Goal: Task Accomplishment & Management: Use online tool/utility

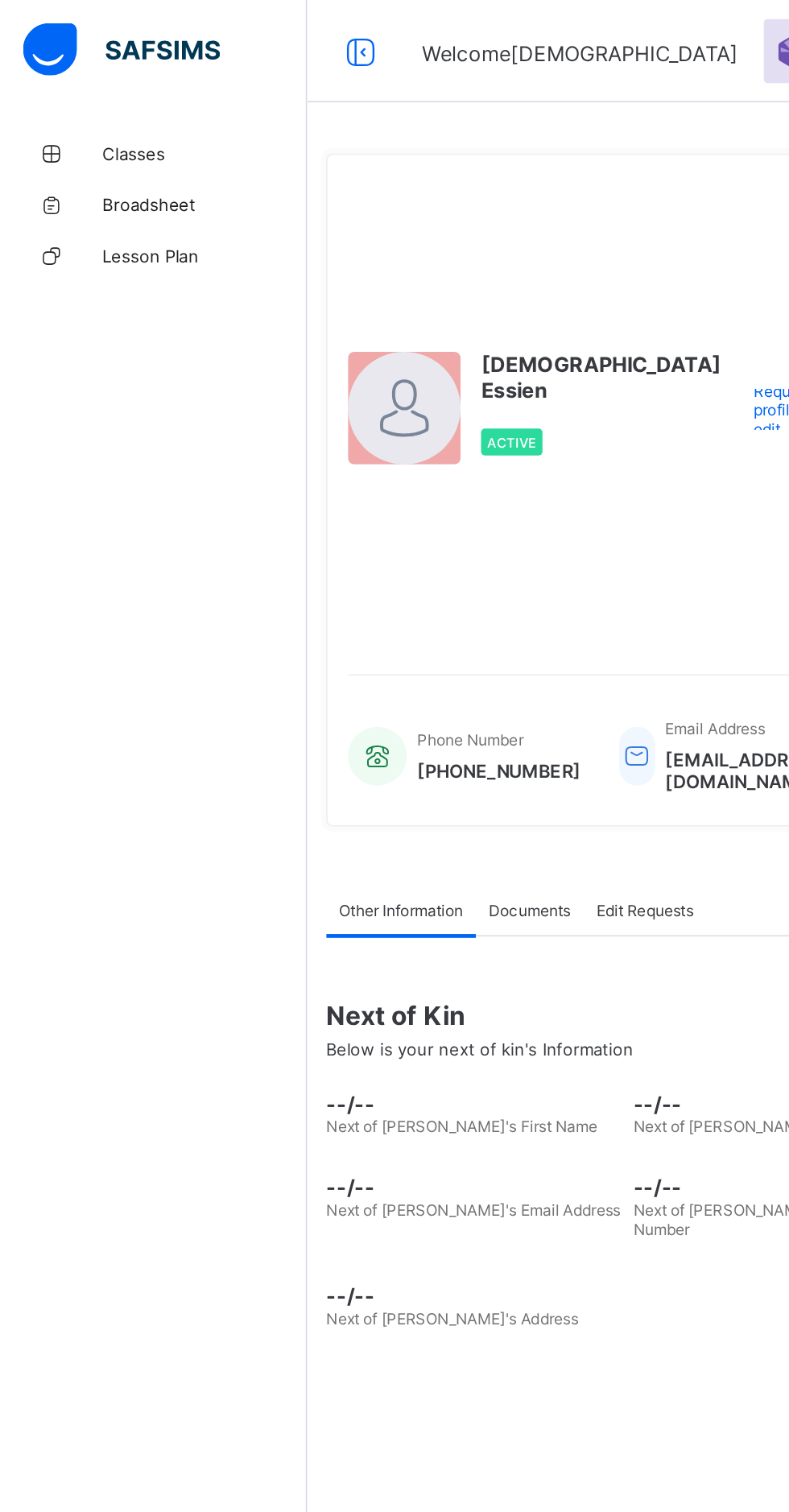
click at [116, 87] on link "Classes" at bounding box center [96, 96] width 193 height 32
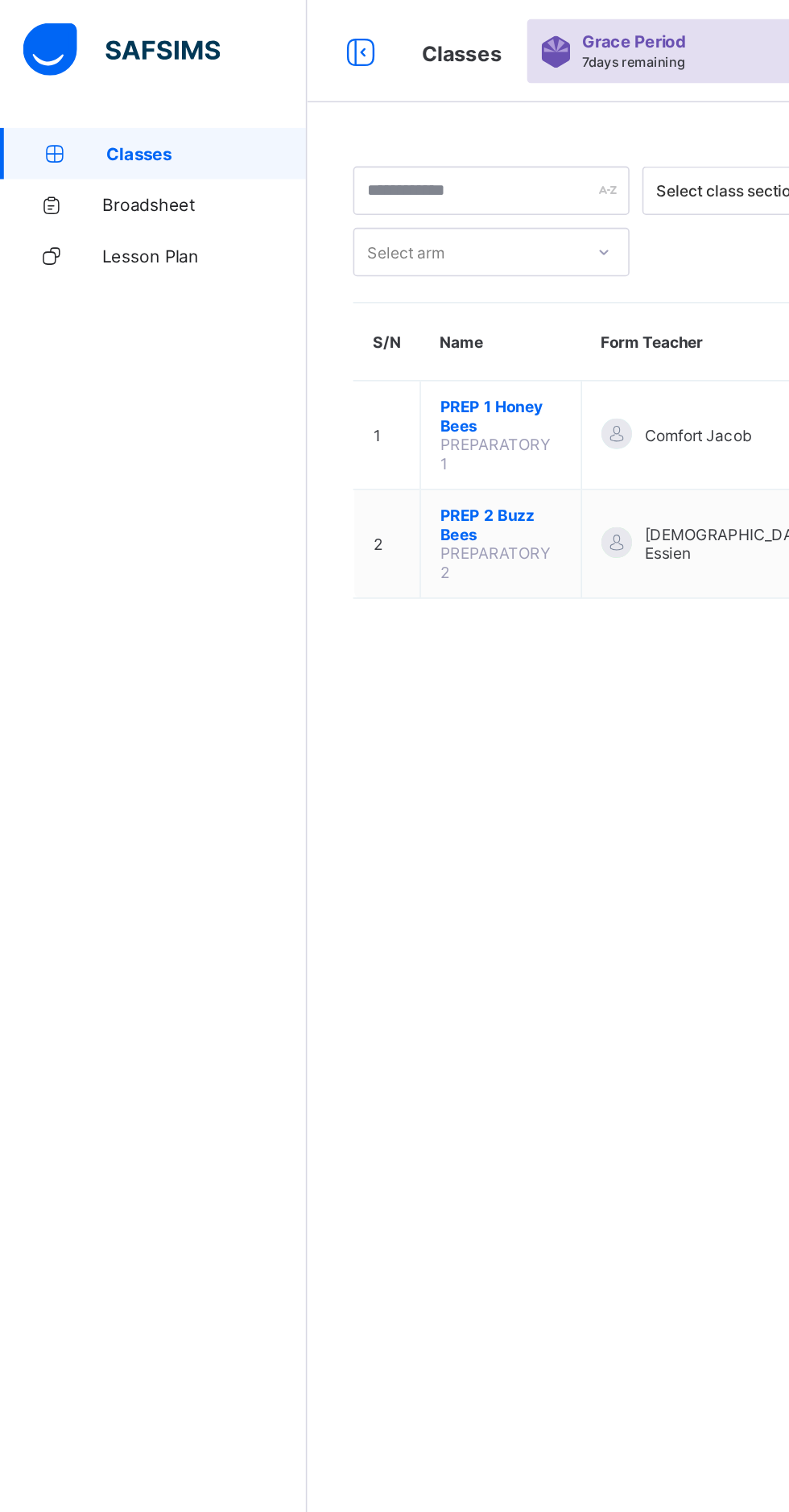
click at [277, 318] on span "PREP 2 Buzz Bees" at bounding box center [315, 330] width 76 height 24
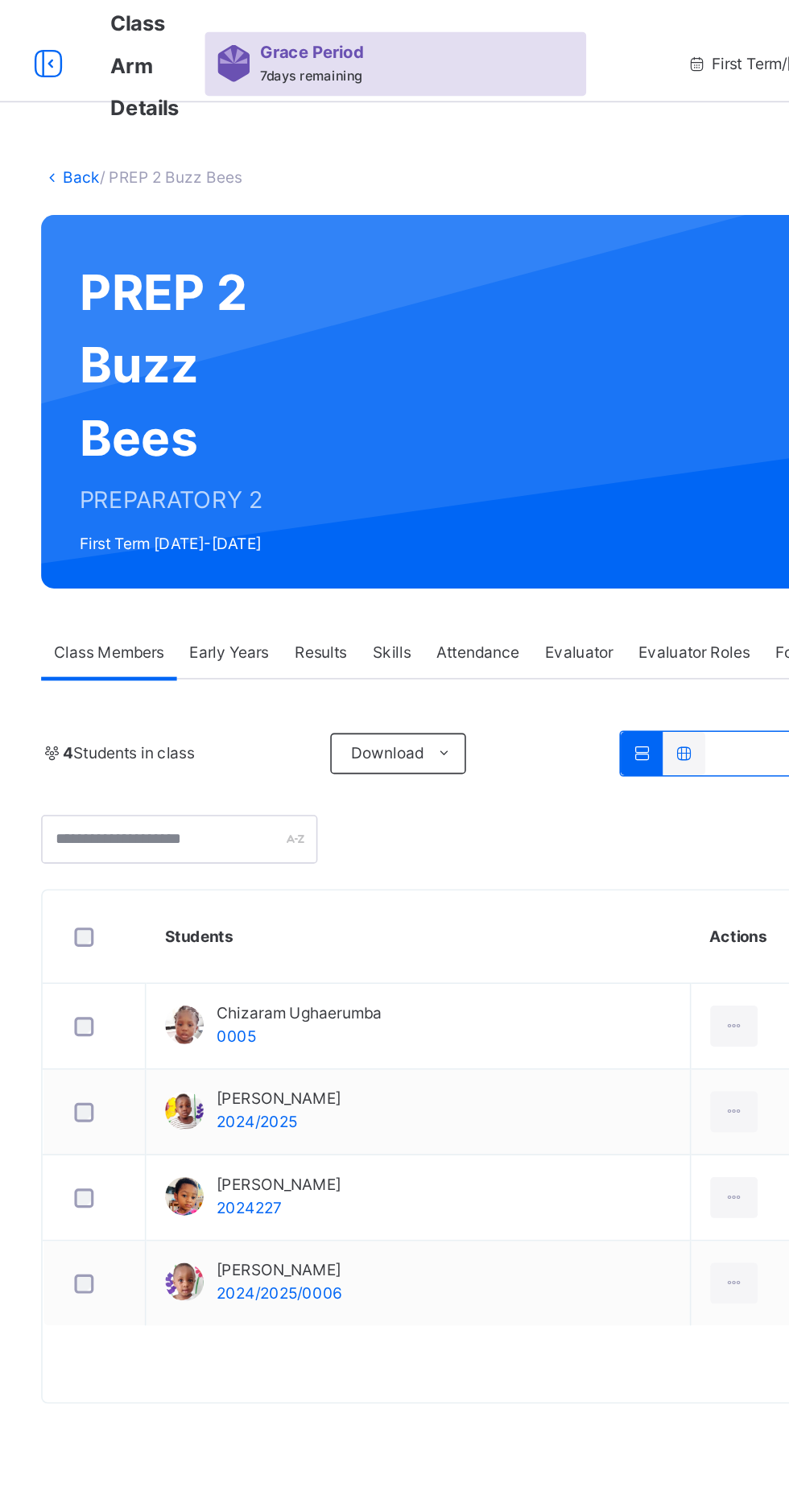
click at [484, 647] on td "Chizaram Ughaerumba 0005" at bounding box center [459, 645] width 343 height 54
click at [361, 413] on span "Early Years" at bounding box center [340, 410] width 50 height 15
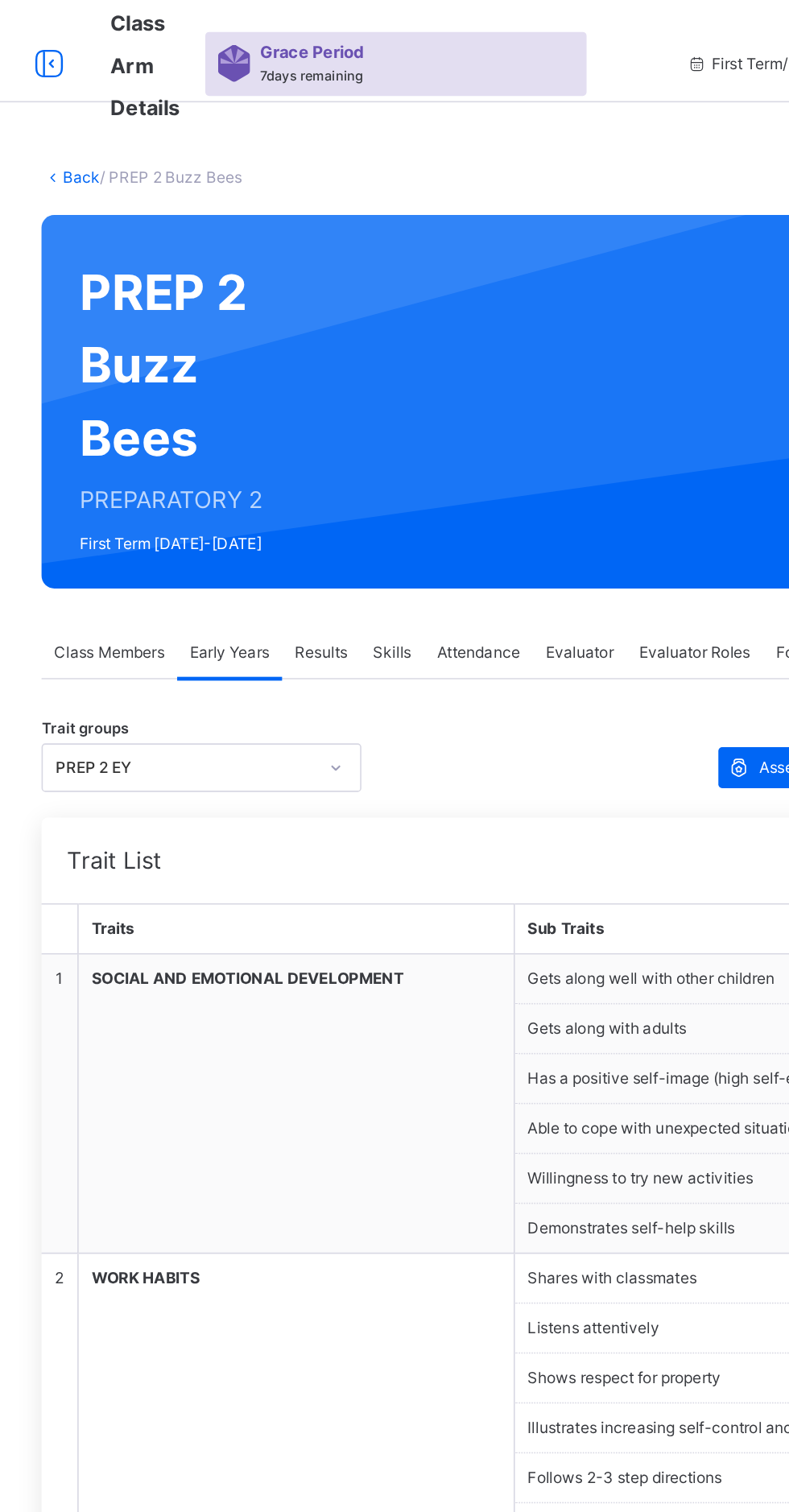
click at [289, 408] on span "Class Members" at bounding box center [264, 410] width 70 height 15
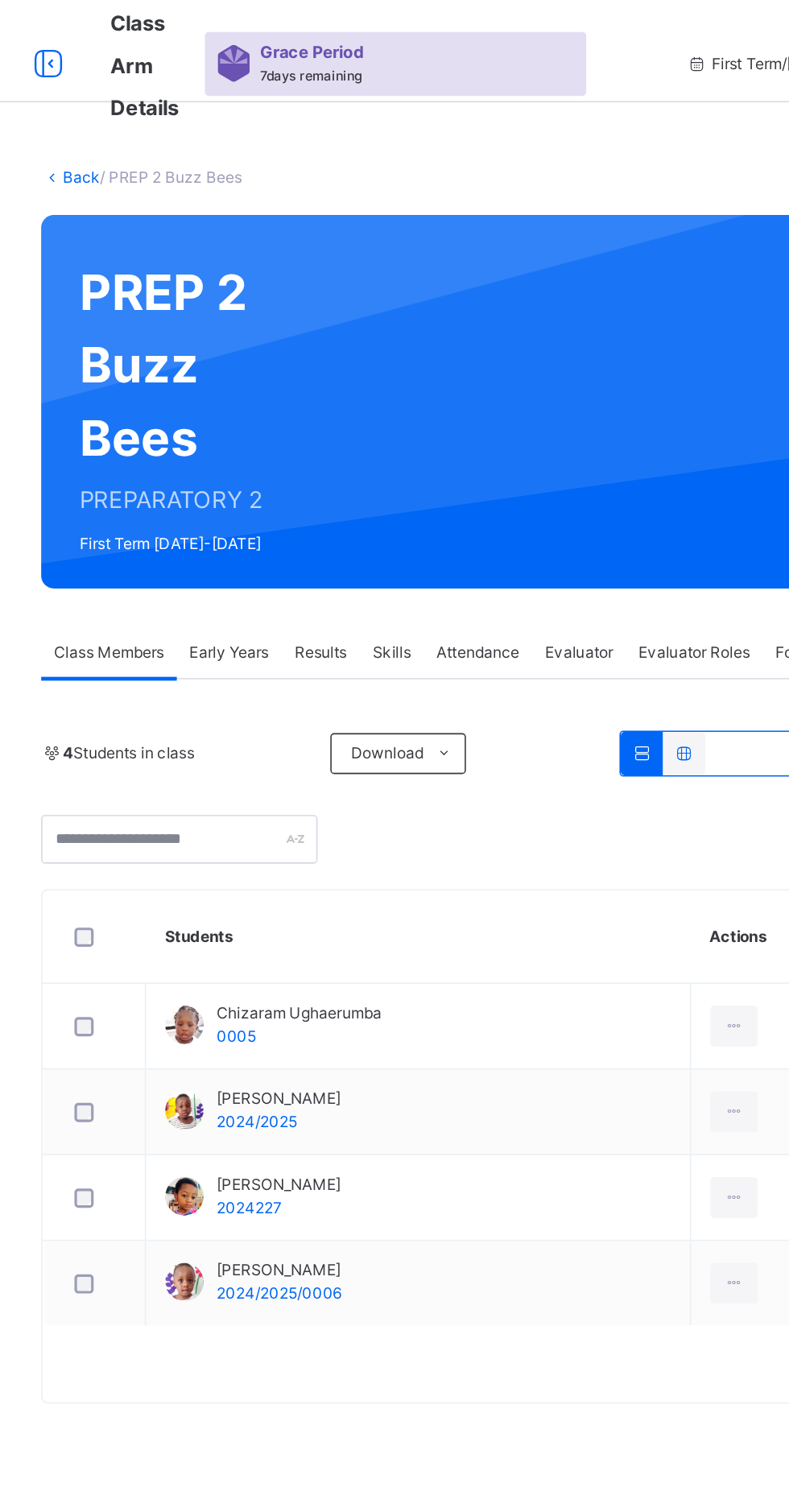
click at [350, 406] on span "Early Years" at bounding box center [340, 410] width 50 height 15
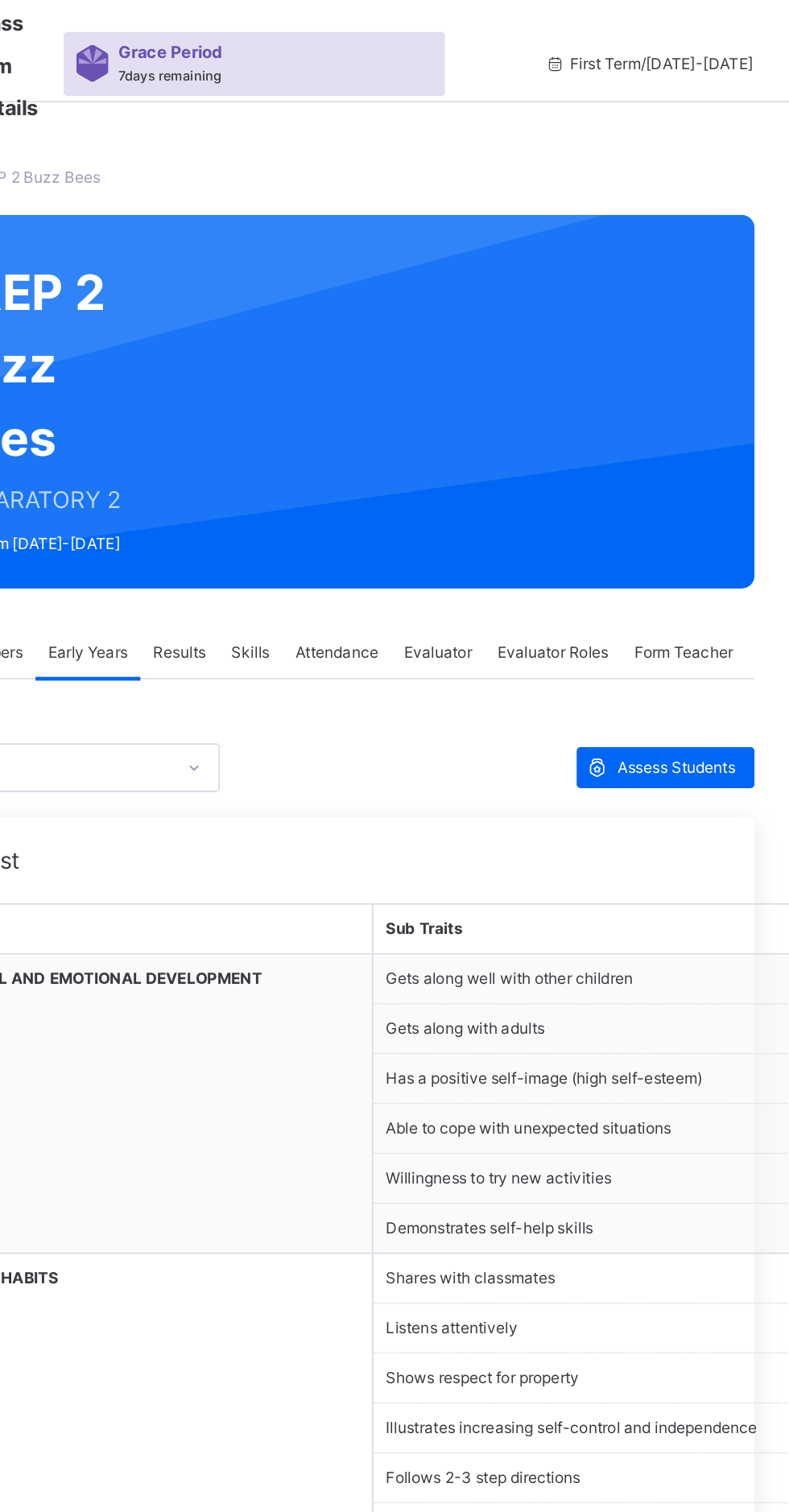
click at [731, 484] on span "Assess Students" at bounding box center [711, 483] width 74 height 15
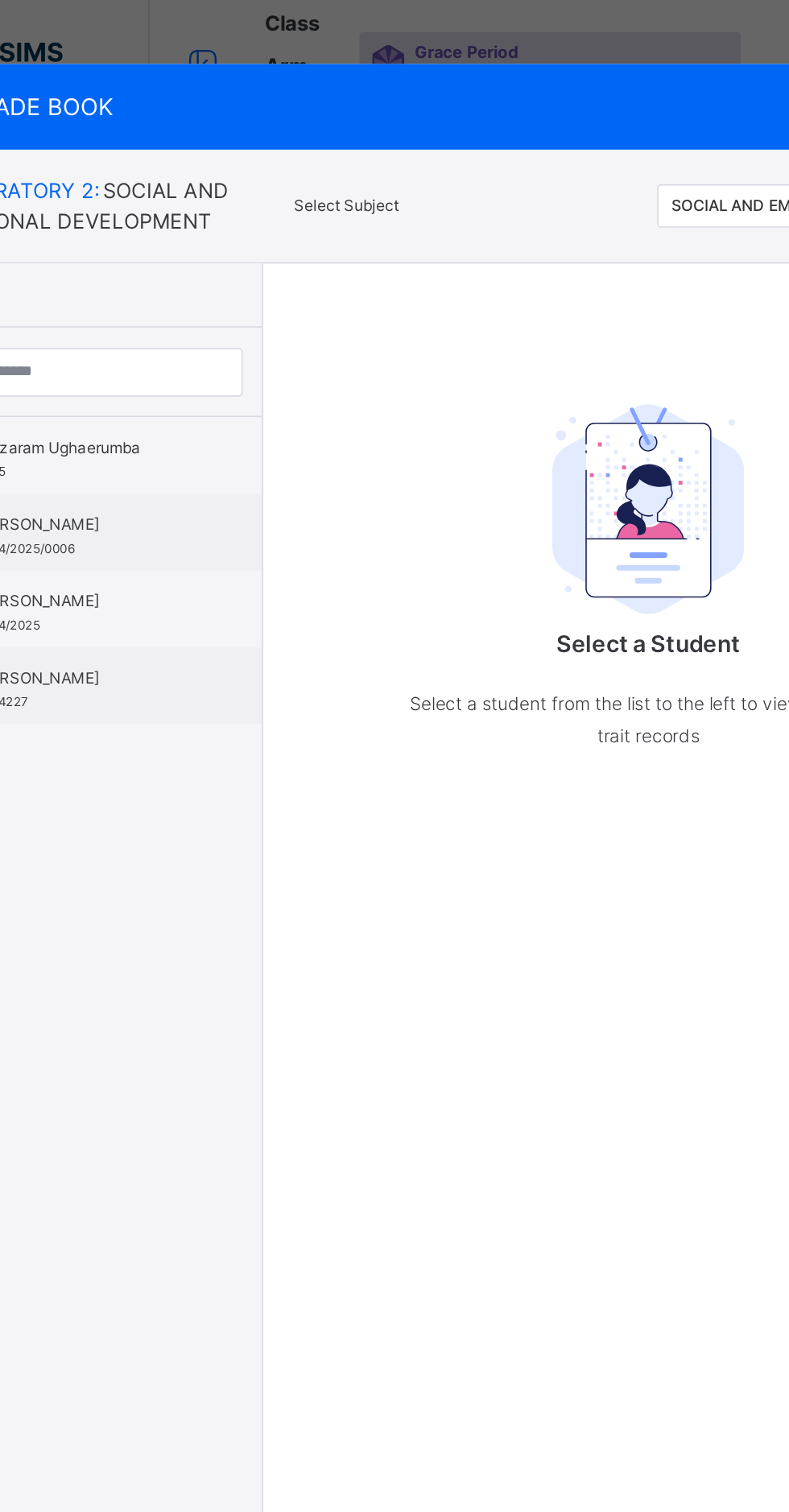
click at [228, 304] on div "Chizaram Ughaerumba 0005" at bounding box center [156, 289] width 144 height 29
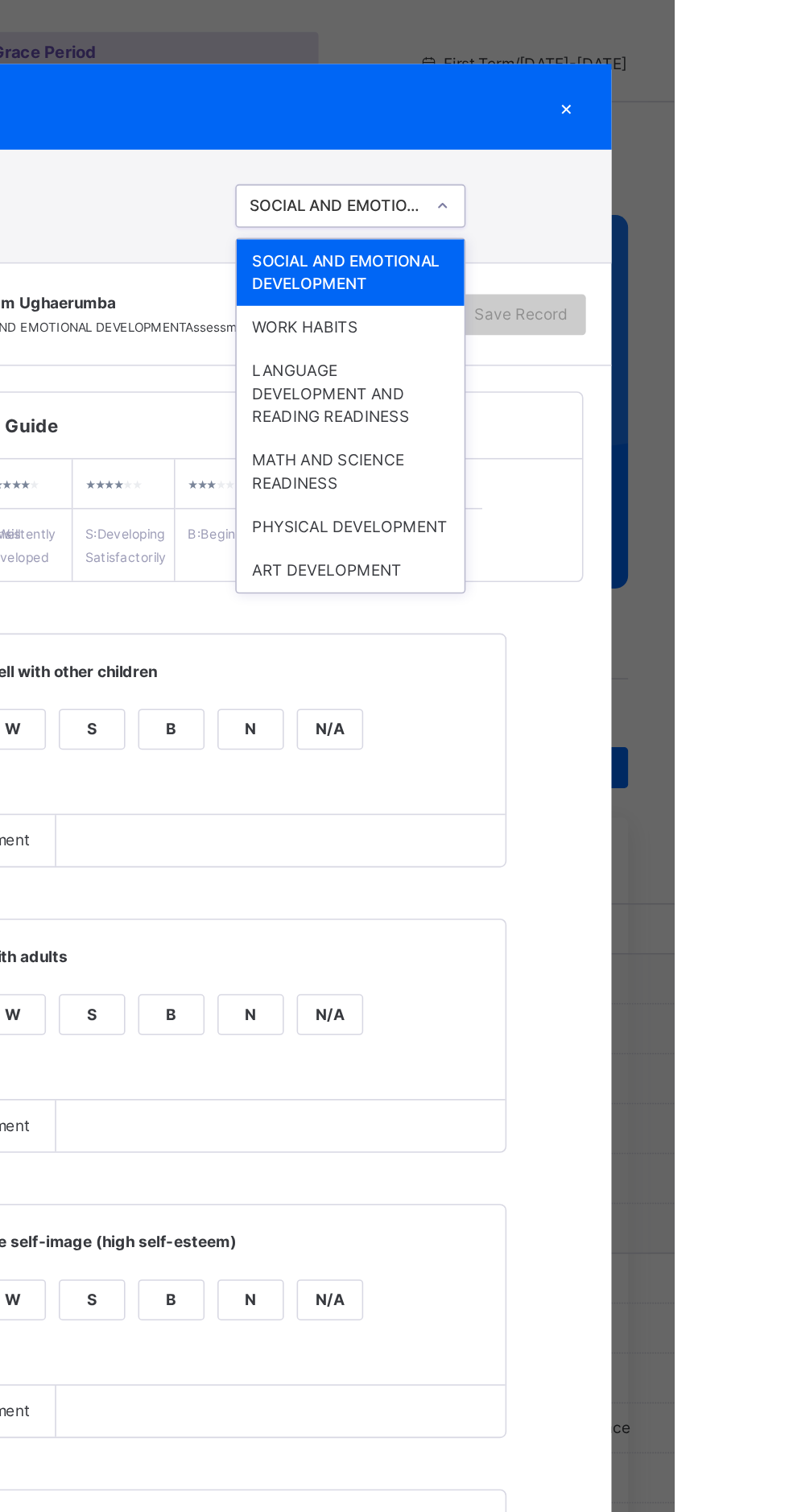
click at [657, 193] on div "SOCIAL AND EMOTIONAL DEVELOPMENT" at bounding box center [585, 171] width 143 height 42
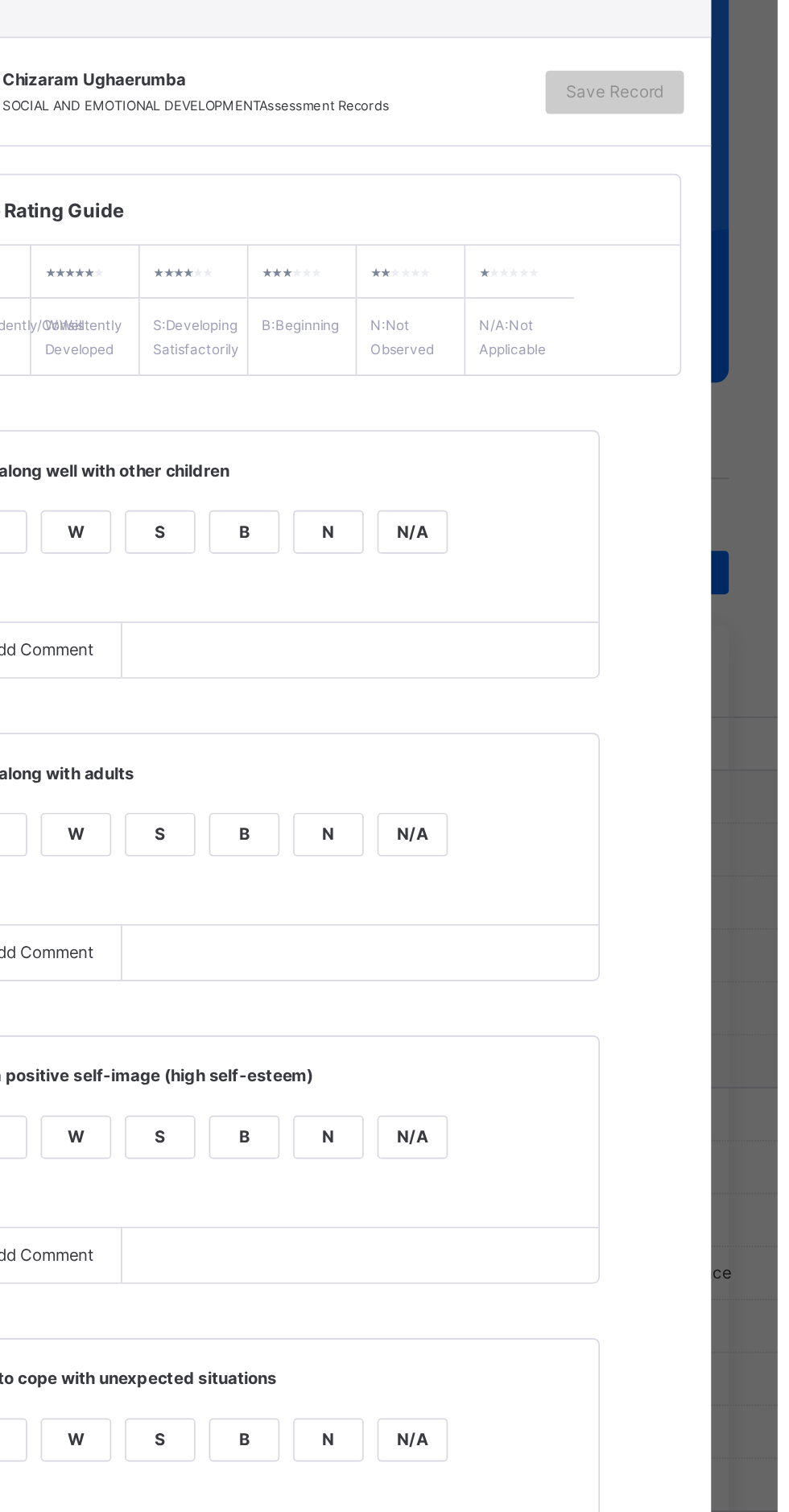
click at [343, 471] on div "I" at bounding box center [322, 458] width 40 height 24
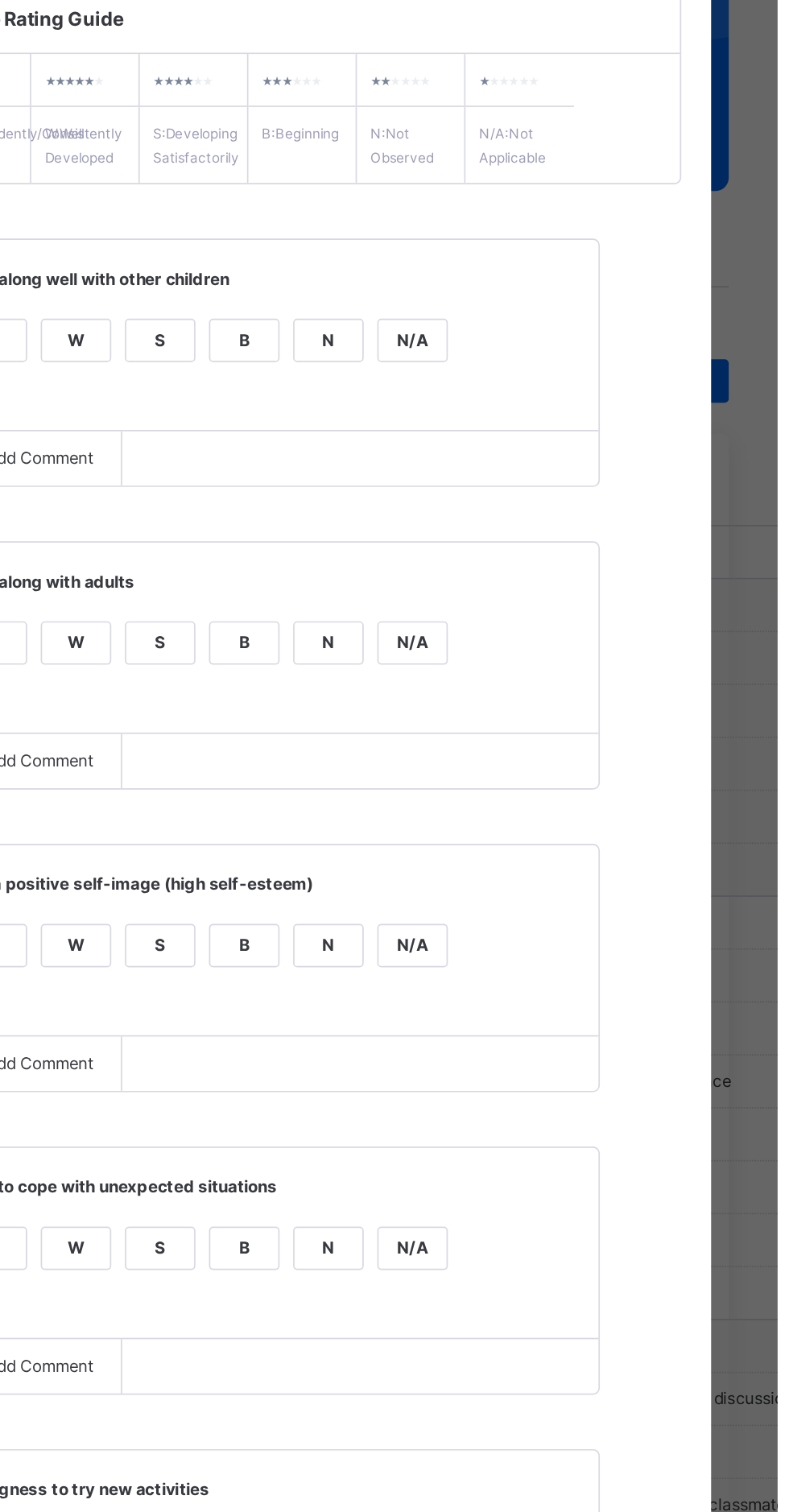
click at [343, 650] on div "I" at bounding box center [322, 638] width 40 height 24
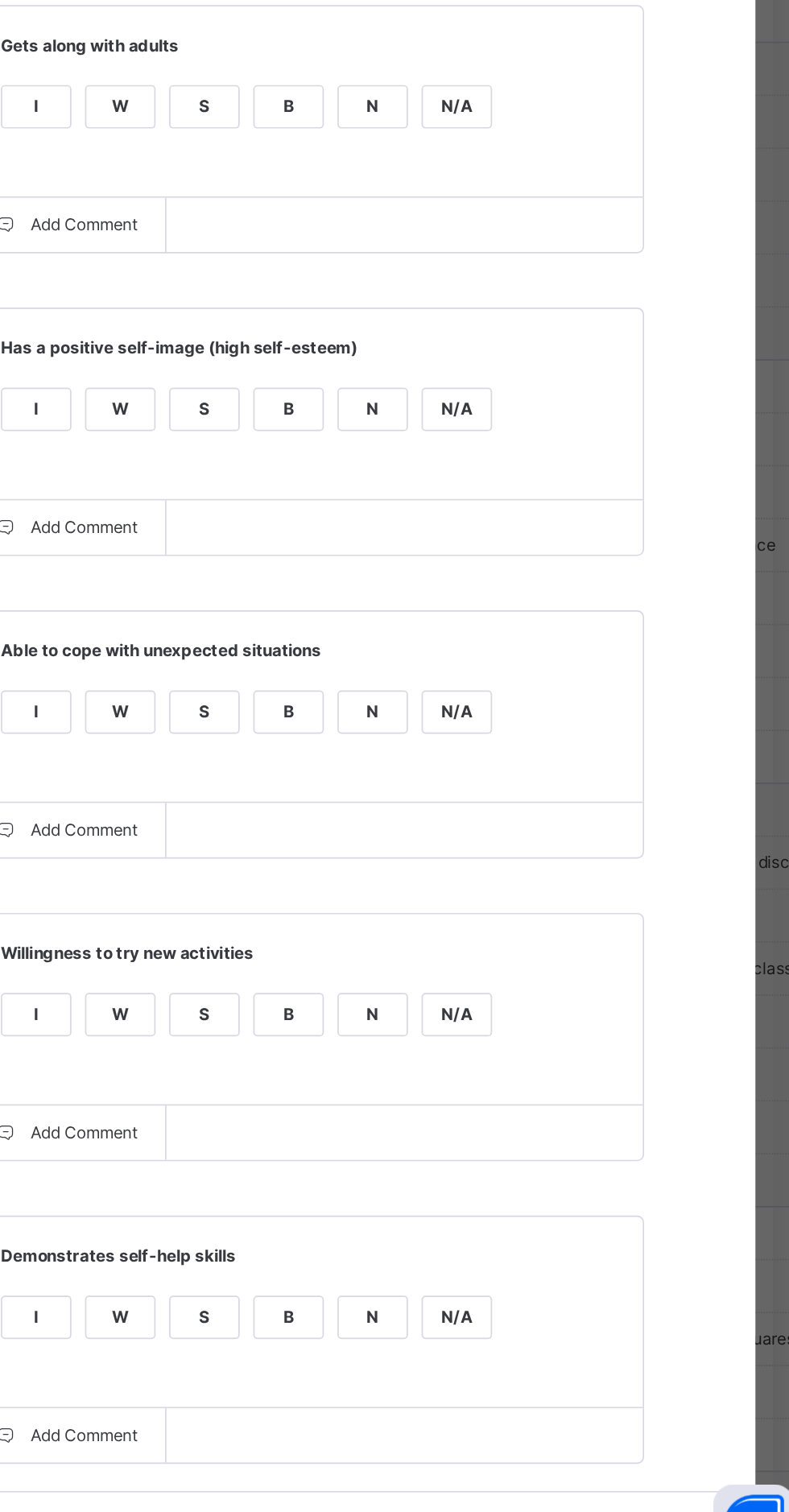
click at [393, 830] on div "W" at bounding box center [372, 818] width 40 height 24
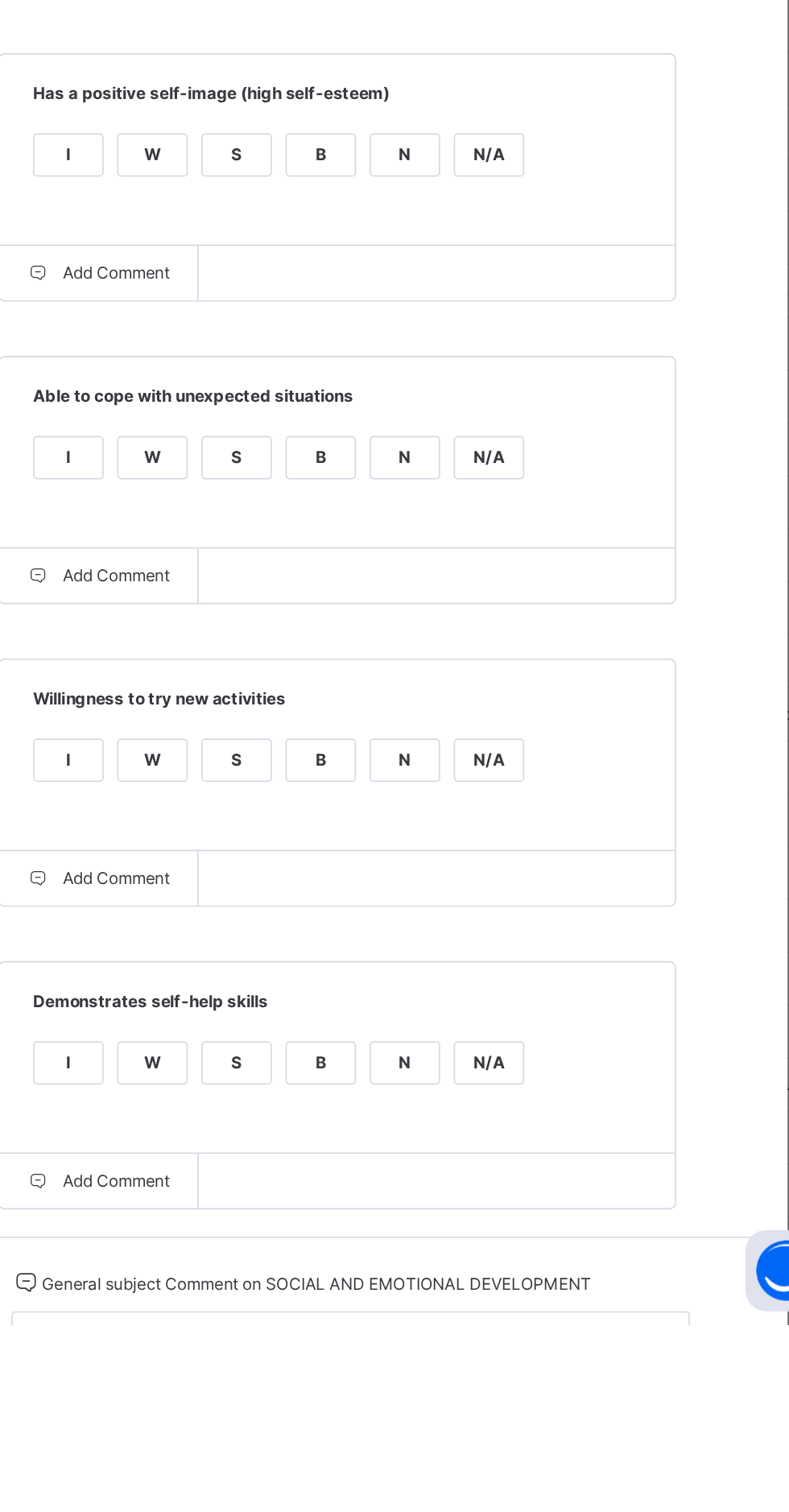
click at [393, 1010] on div "W" at bounding box center [372, 998] width 40 height 24
click at [343, 1190] on div "I" at bounding box center [322, 1177] width 40 height 24
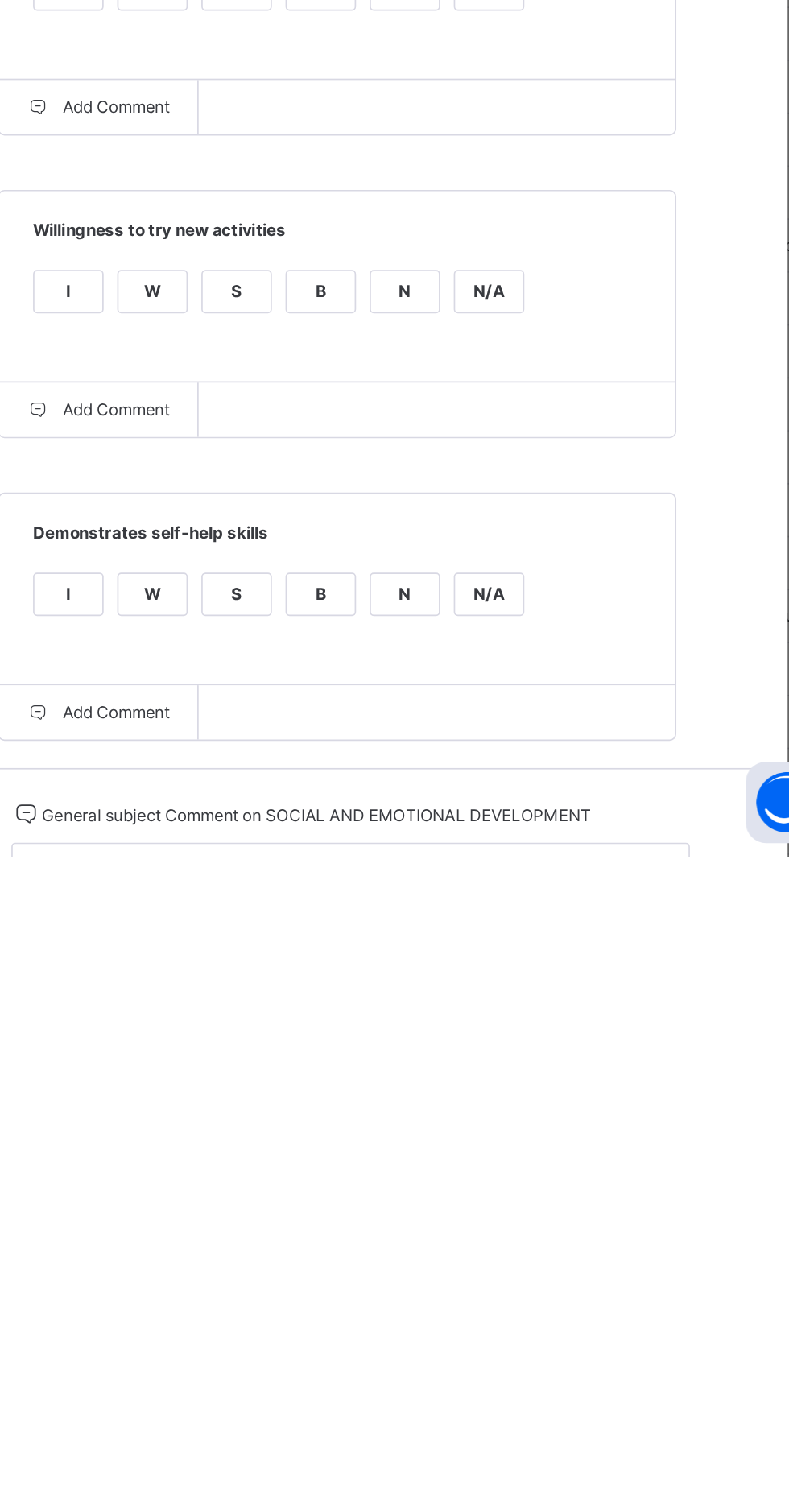
click at [393, 1369] on div "W" at bounding box center [372, 1356] width 40 height 24
click at [514, 1511] on textarea at bounding box center [489, 1528] width 402 height 47
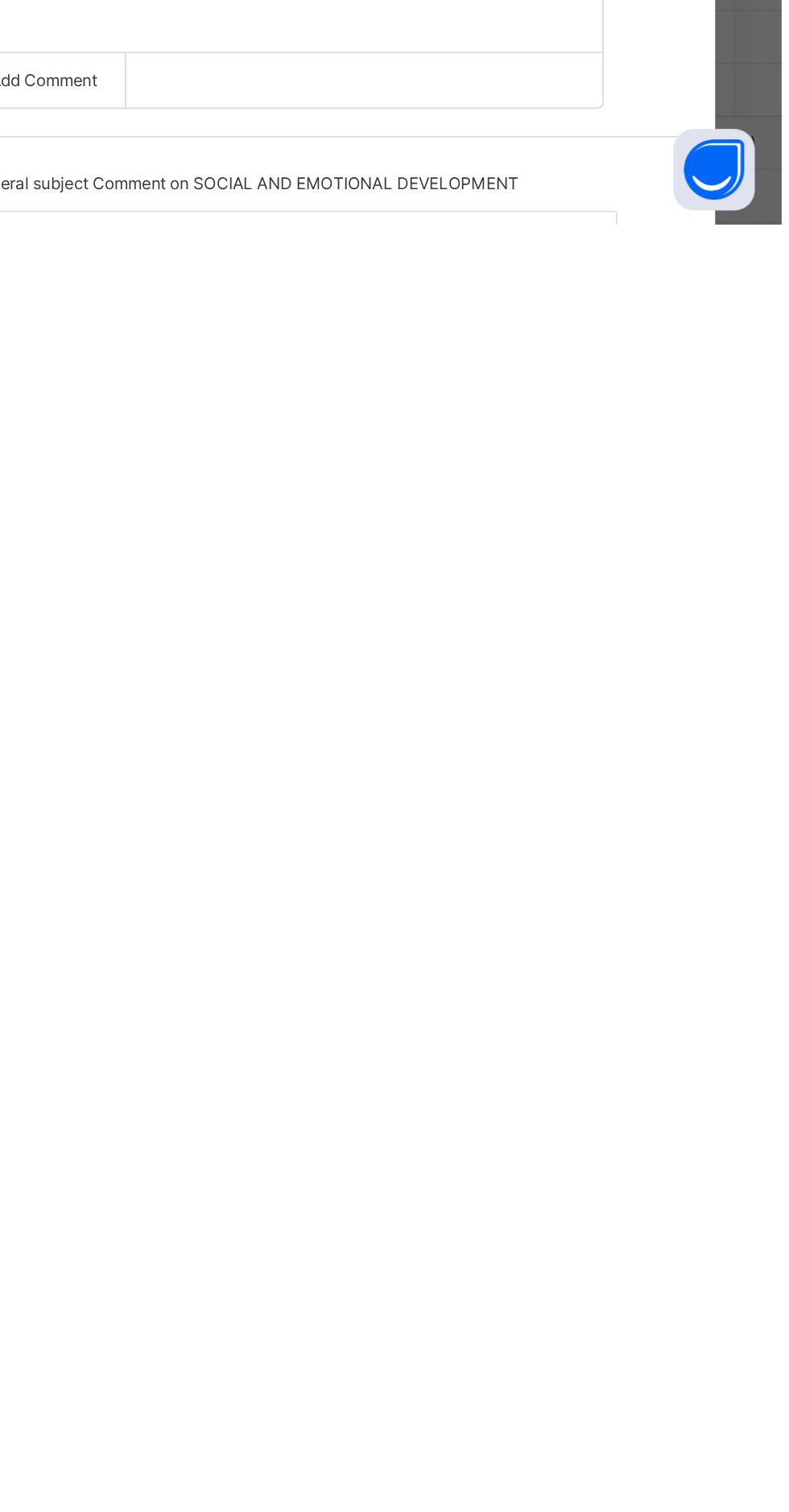
click at [343, 1190] on div "I" at bounding box center [322, 1177] width 40 height 24
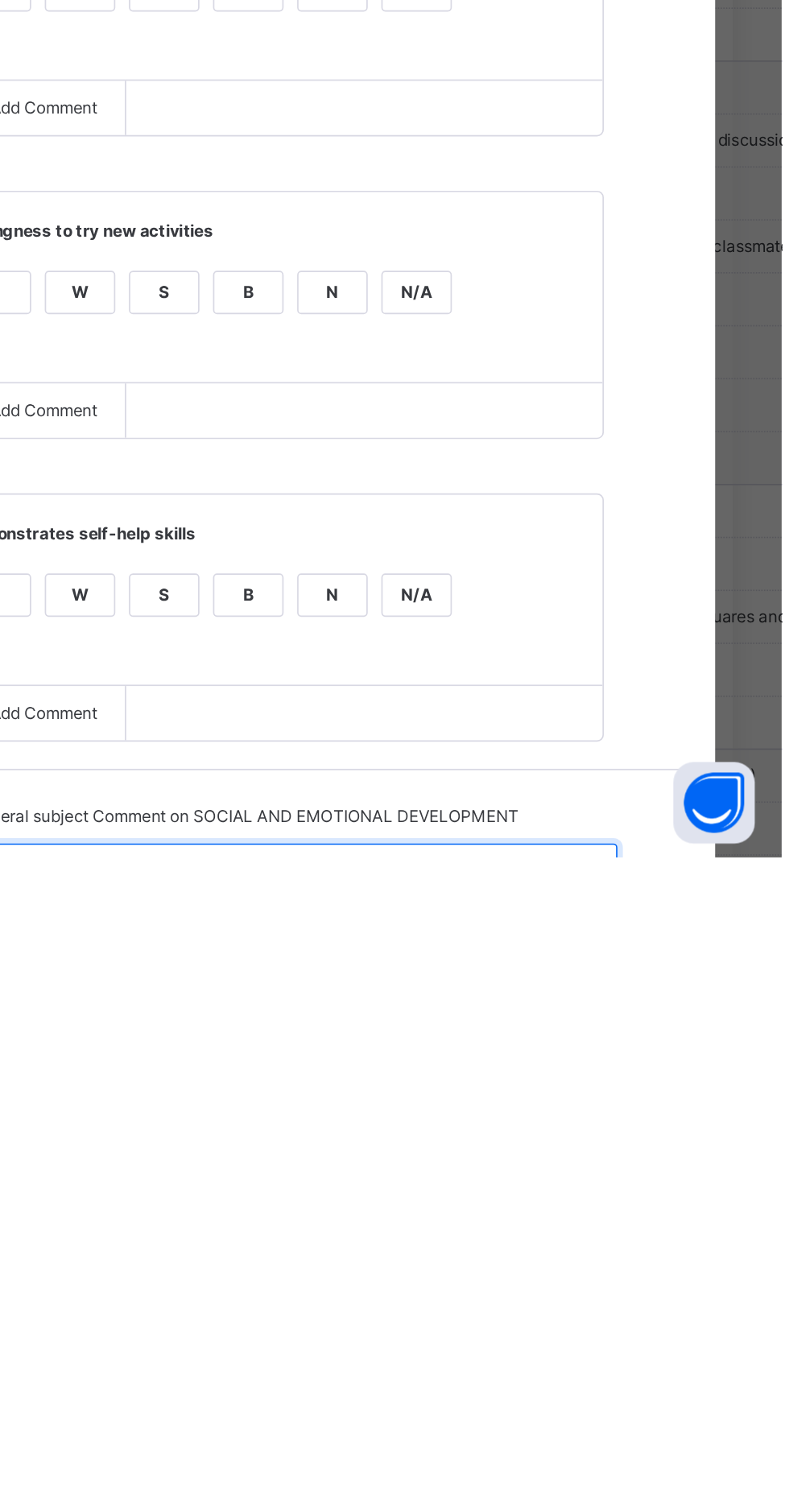
click at [441, 1511] on textarea at bounding box center [489, 1528] width 402 height 47
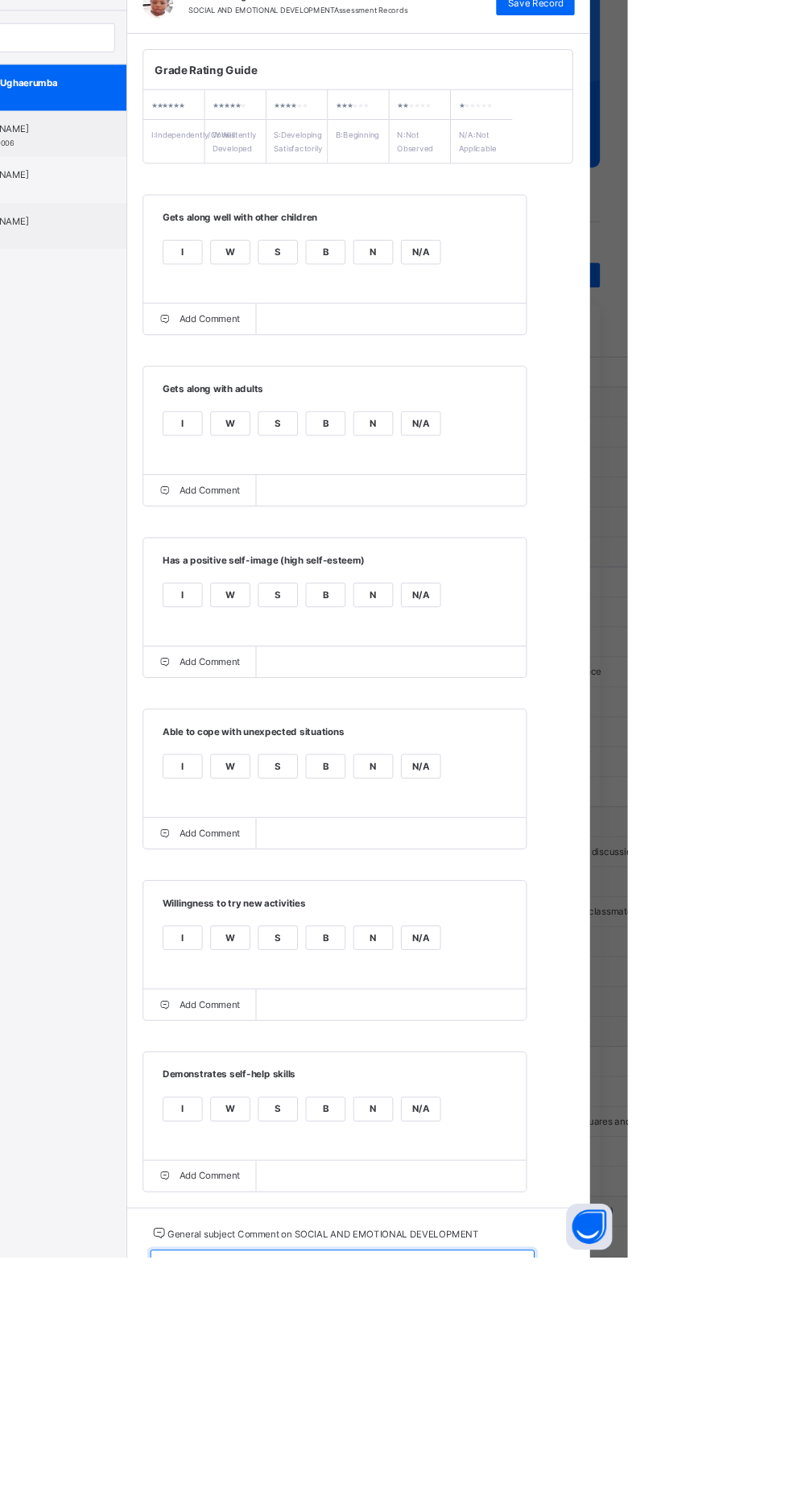
type textarea "**********"
click at [721, 206] on span "Save Record" at bounding box center [692, 198] width 58 height 15
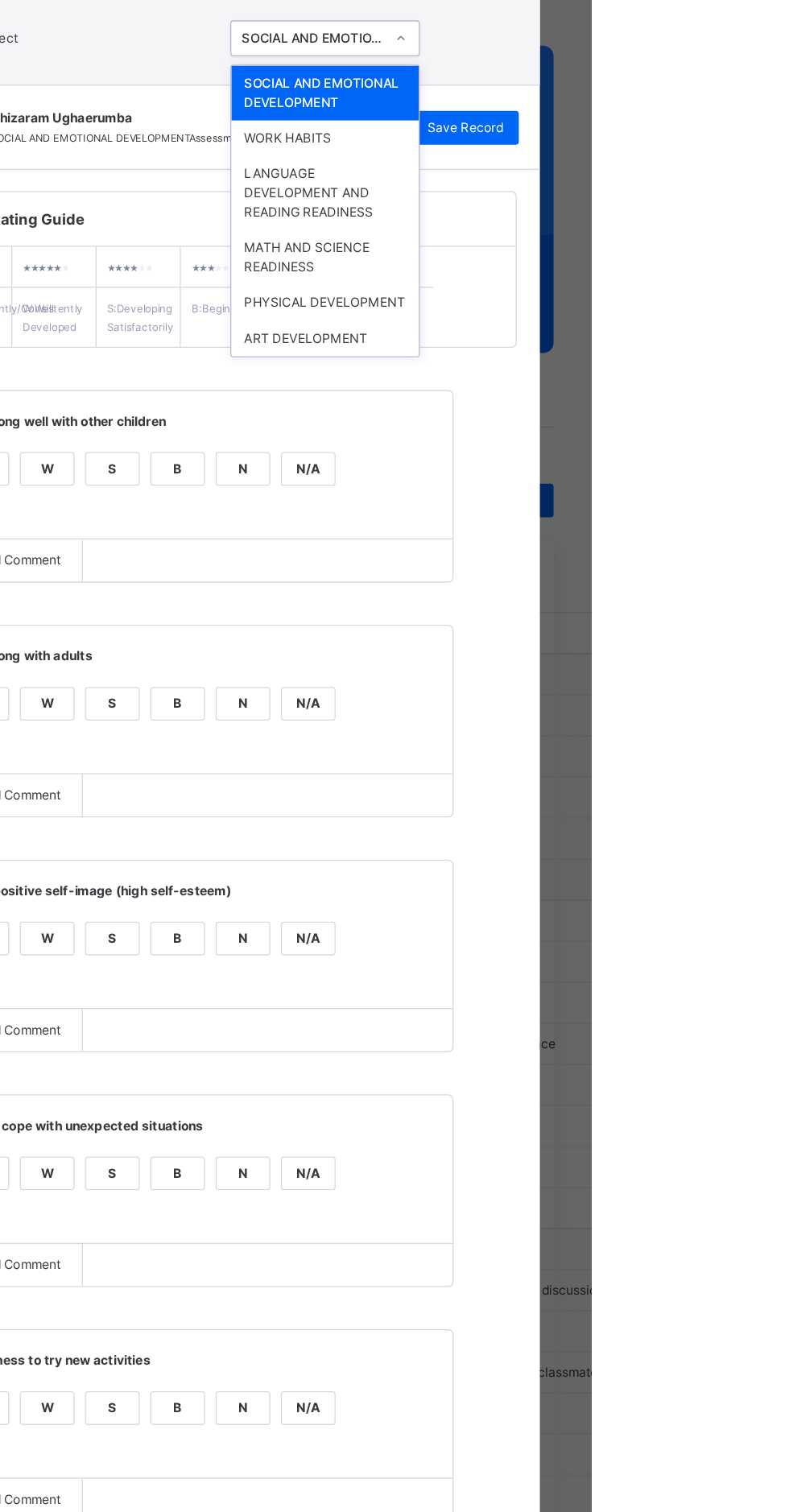
click at [657, 219] on div "WORK HABITS" at bounding box center [585, 207] width 143 height 27
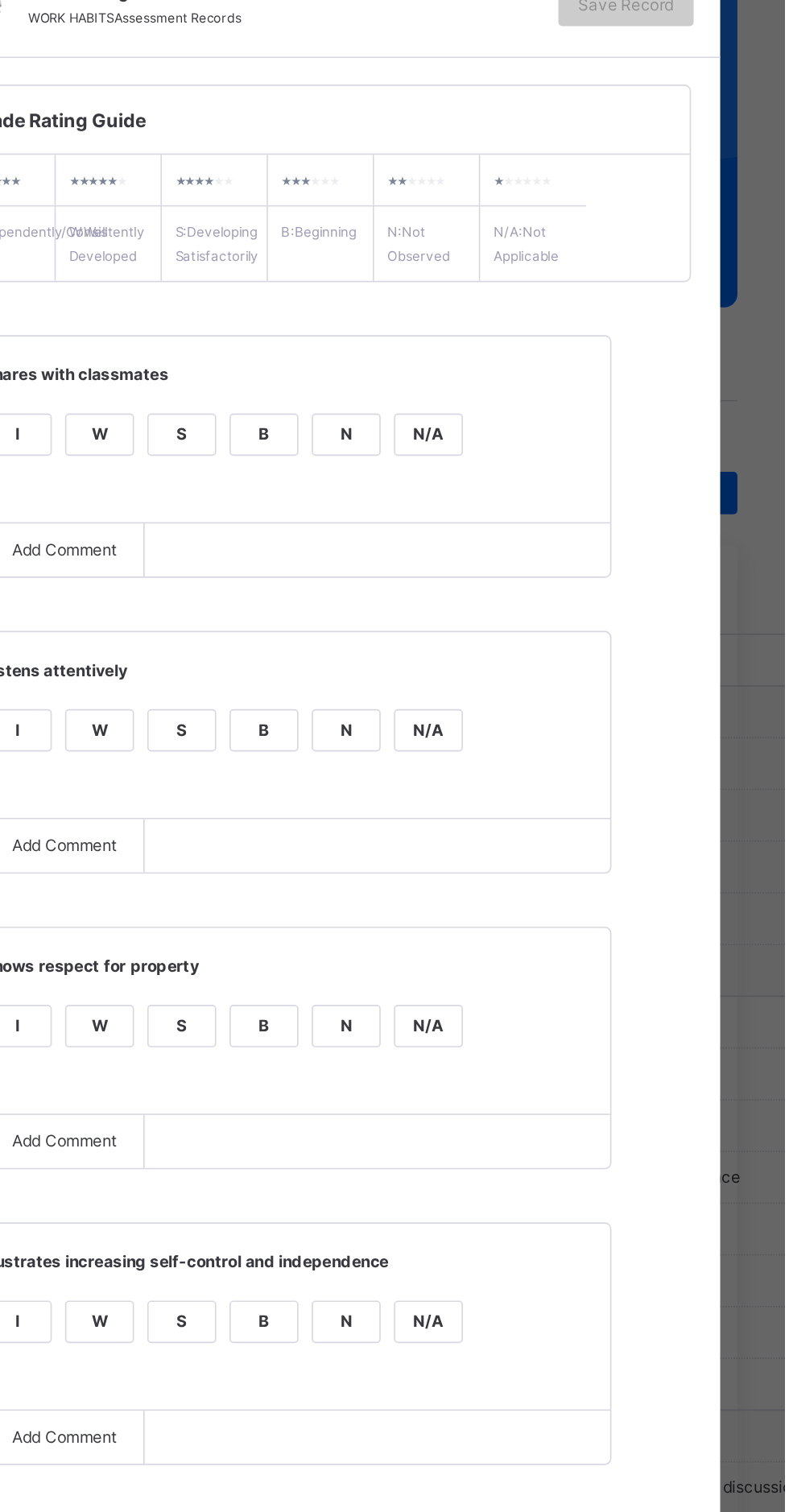
click at [393, 460] on div "W" at bounding box center [372, 448] width 40 height 24
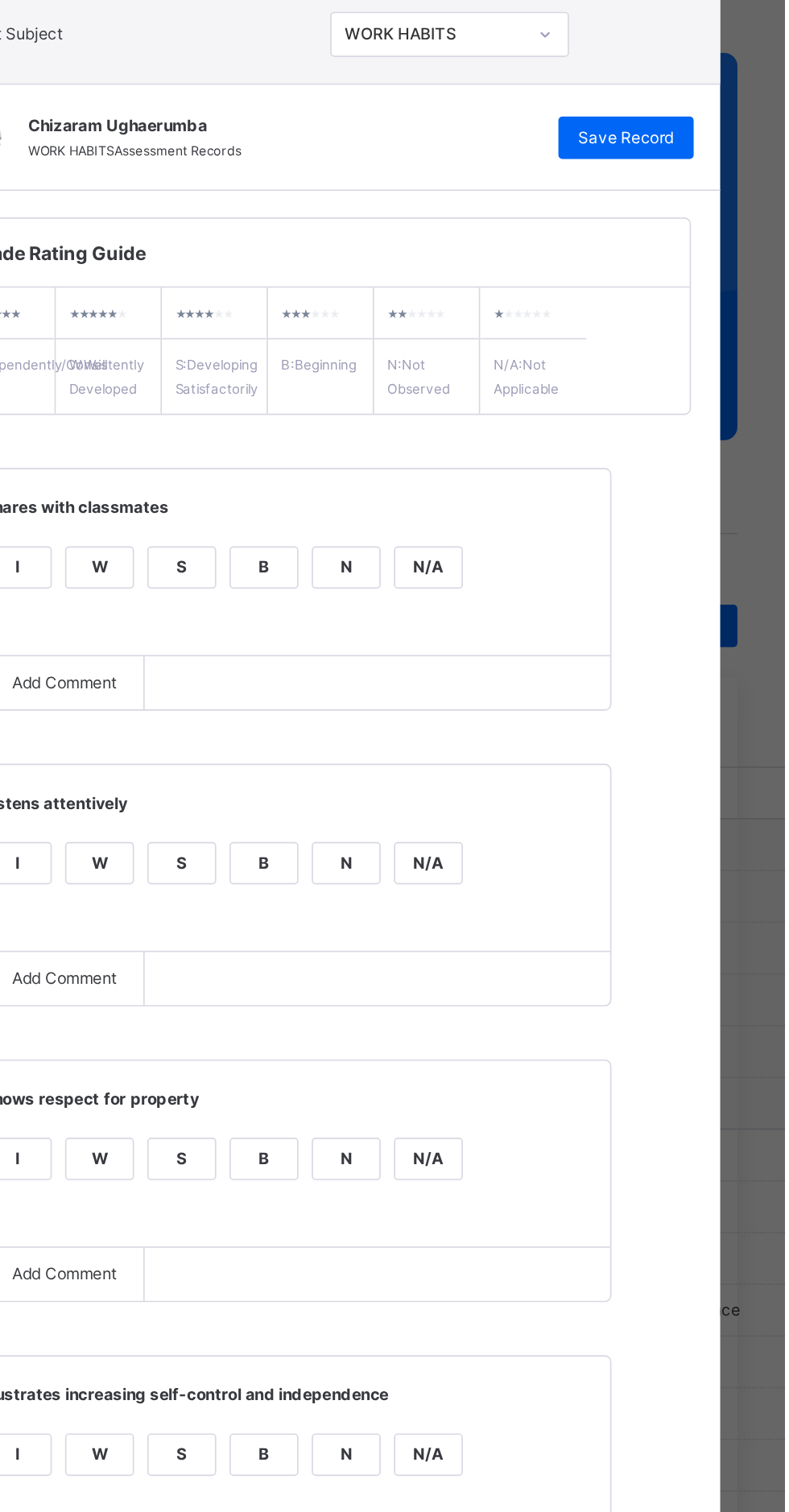
scroll to position [65, 0]
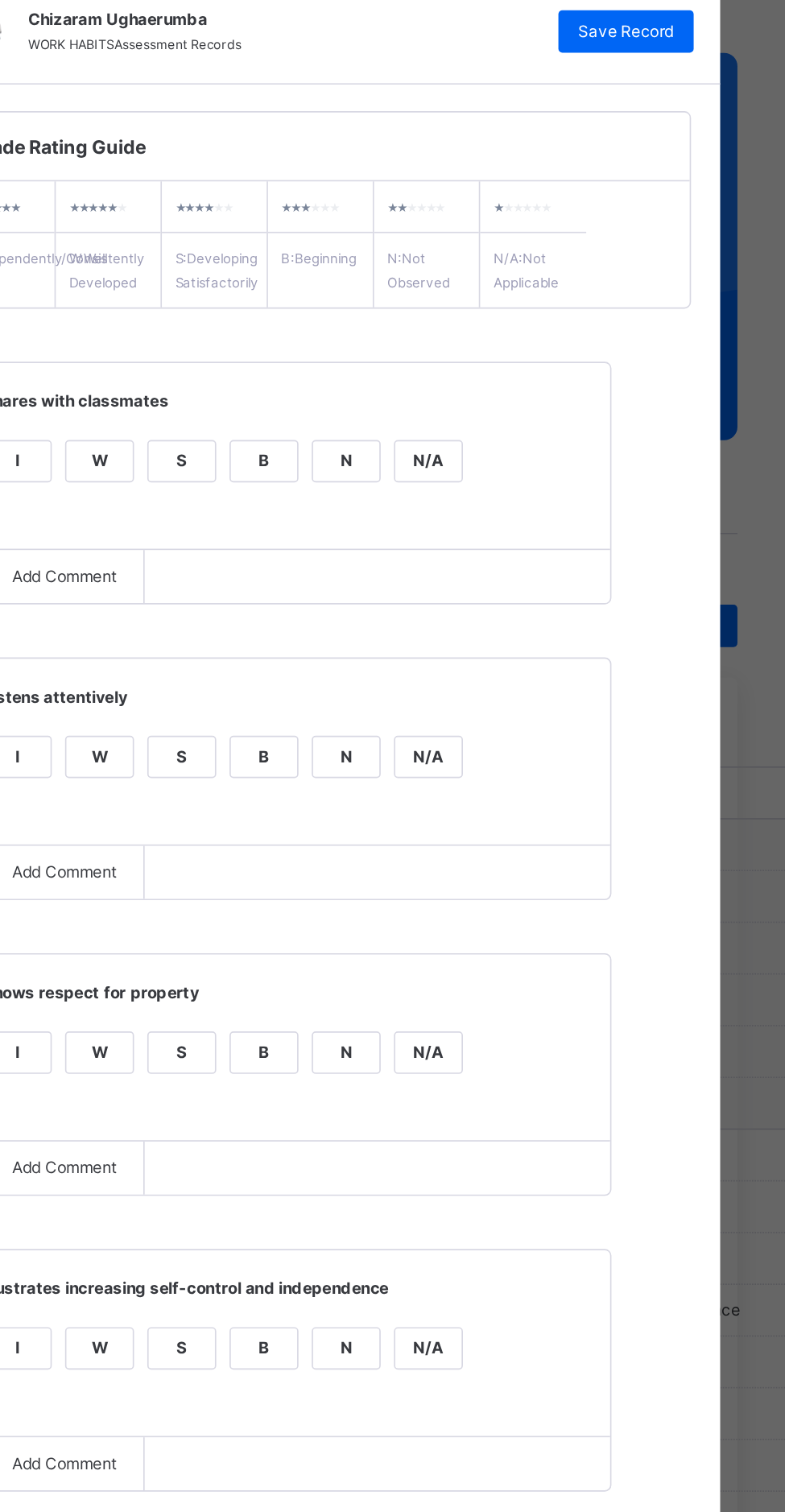
click at [393, 575] on div "W" at bounding box center [372, 562] width 40 height 24
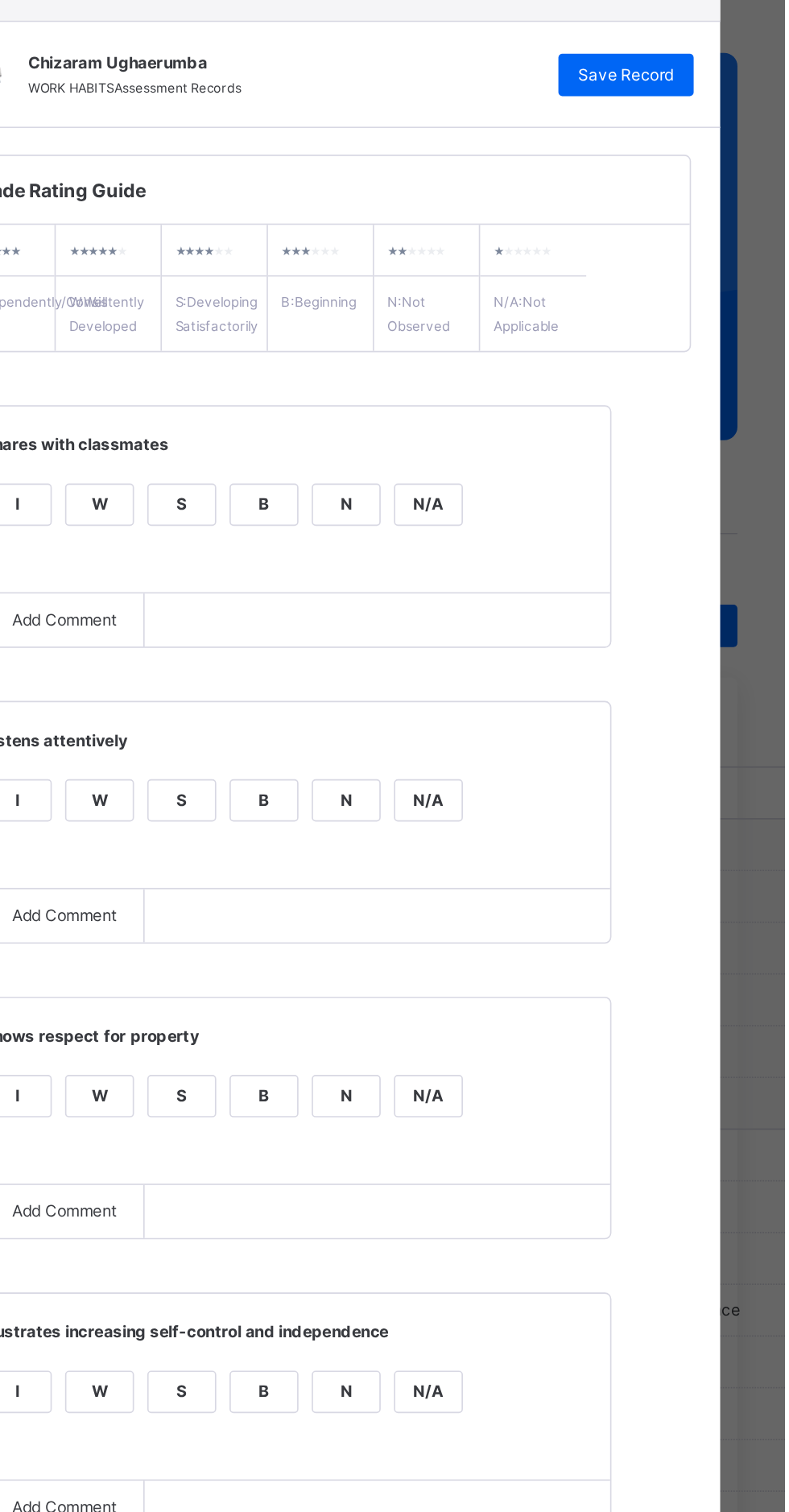
click at [393, 781] on div "W" at bounding box center [372, 769] width 40 height 24
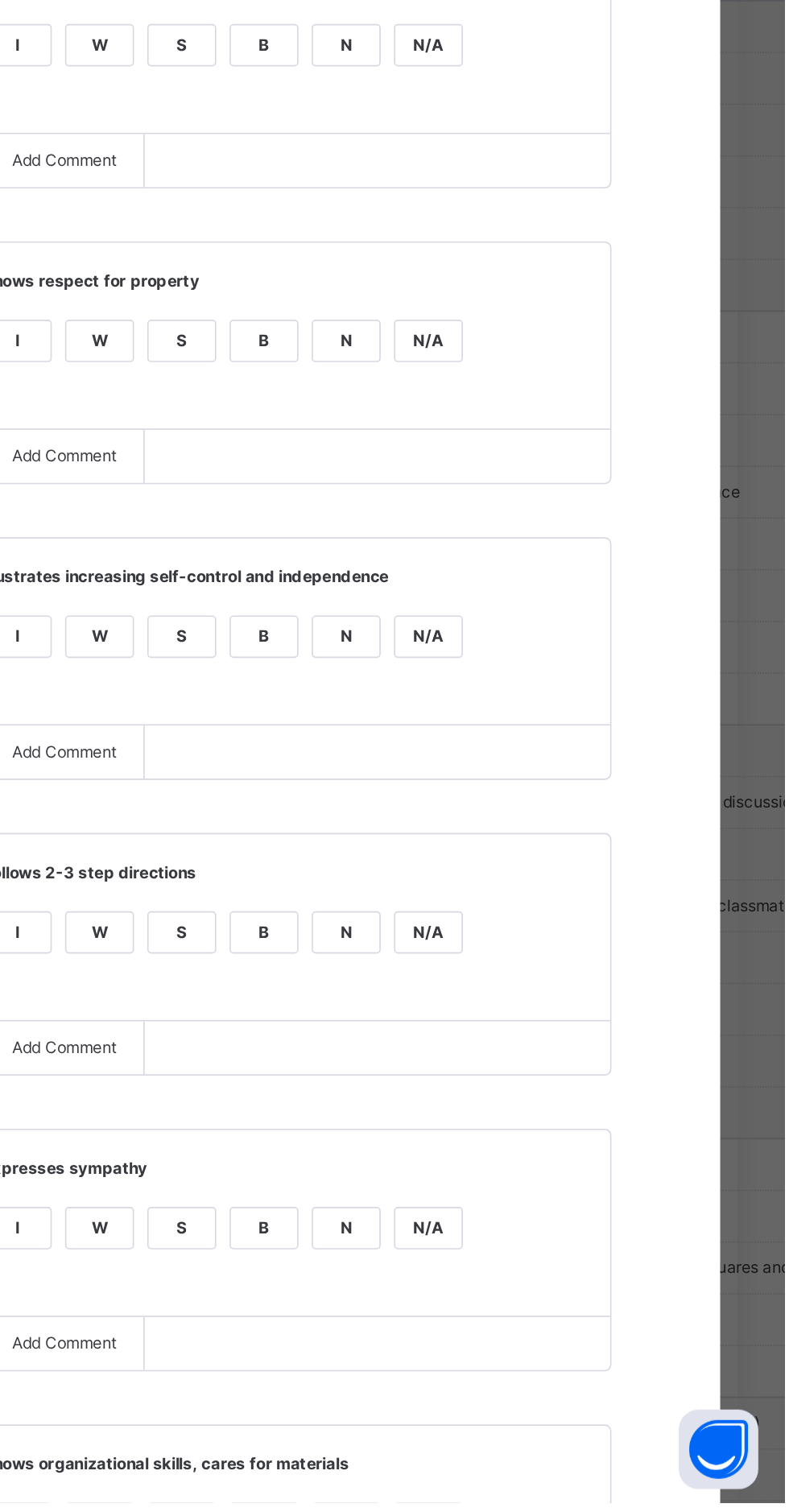
scroll to position [70, 0]
